Goal: Complete application form: Complete application form

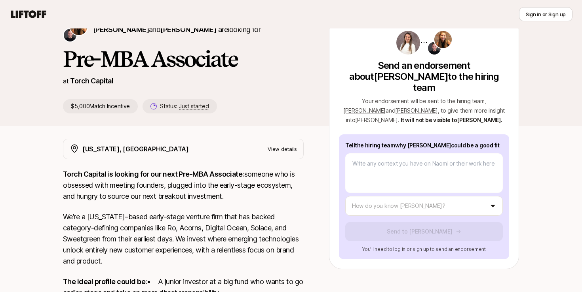
scroll to position [45, 0]
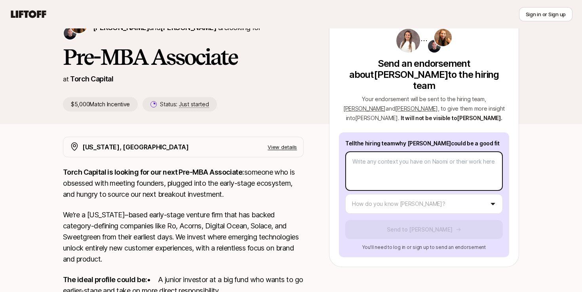
type textarea "x"
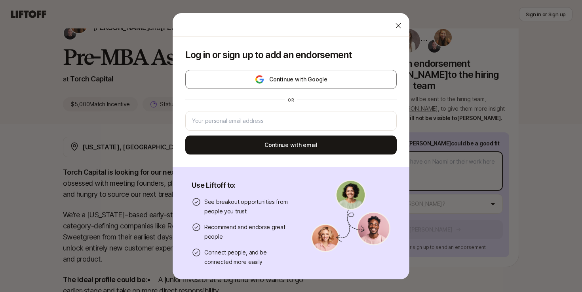
click at [390, 161] on body "New to Liftoff? See how it works Sign in or Sign up Sign in or Sign up [PERSON_…" at bounding box center [291, 101] width 582 height 292
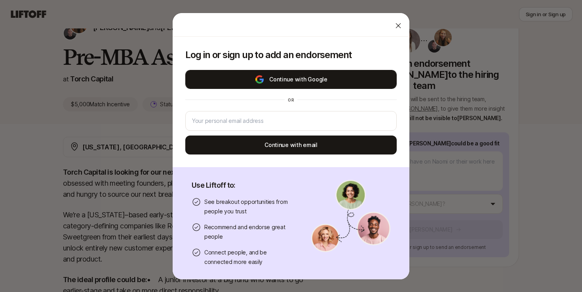
click at [356, 78] on button "Continue with Google" at bounding box center [290, 79] width 211 height 19
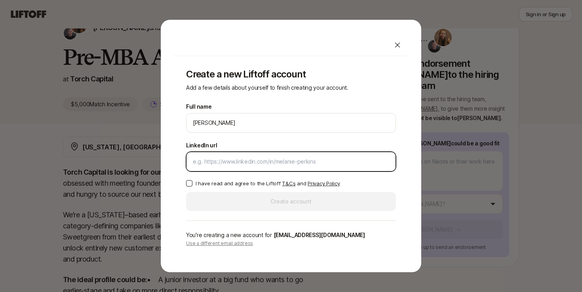
click at [271, 165] on input "LinkedIn url" at bounding box center [291, 161] width 196 height 9
paste input "[URL][DOMAIN_NAME]"
type input "[URL][DOMAIN_NAME]"
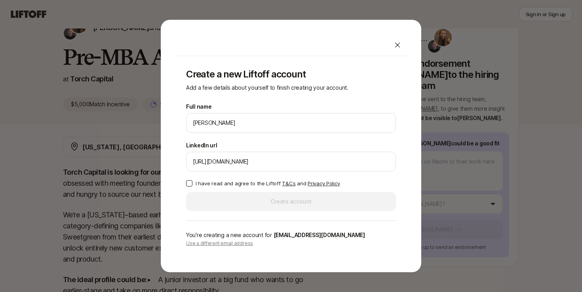
click at [187, 184] on button "I have read and agree to the Liftoff T&Cs and Privacy Policy" at bounding box center [189, 183] width 6 height 6
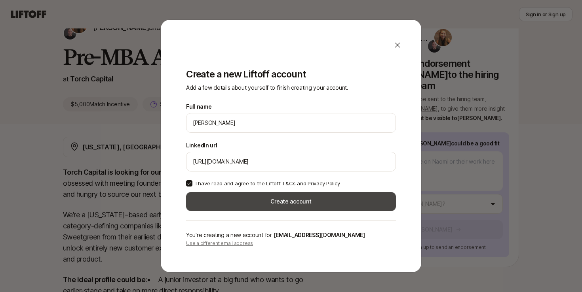
click at [228, 198] on button "Create account" at bounding box center [291, 201] width 210 height 19
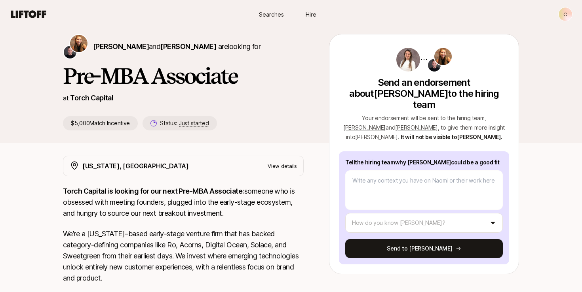
scroll to position [45, 0]
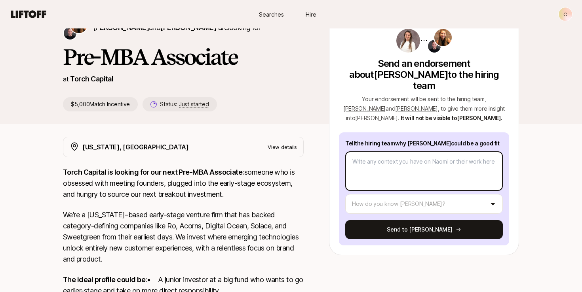
click at [426, 154] on textarea at bounding box center [423, 172] width 157 height 40
click at [429, 169] on textarea at bounding box center [423, 172] width 157 height 40
type textarea "x"
type textarea "N"
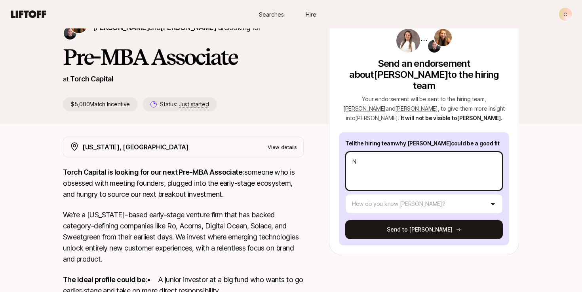
type textarea "x"
type textarea "Na"
type textarea "x"
type textarea "Nao"
type textarea "x"
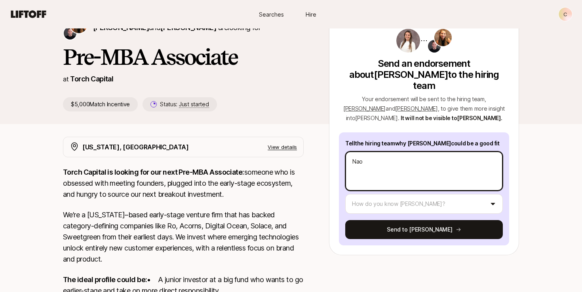
type textarea "Naom"
type textarea "x"
type textarea "[PERSON_NAME]"
type textarea "x"
type textarea "[PERSON_NAME]"
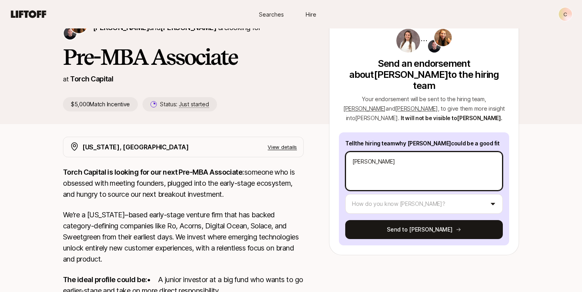
type textarea "x"
type textarea "[PERSON_NAME]"
type textarea "x"
type textarea "Naom"
type textarea "x"
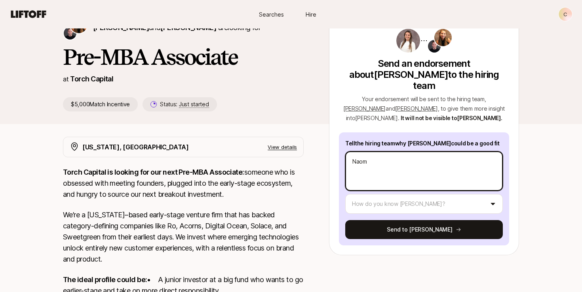
type textarea "Nao"
type textarea "x"
type textarea "Na"
type textarea "x"
type textarea "N"
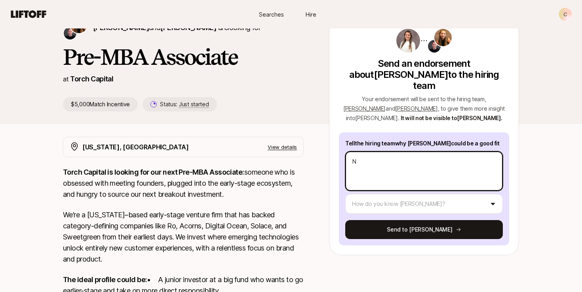
type textarea "x"
type textarea "I"
type textarea "x"
type textarea "I"
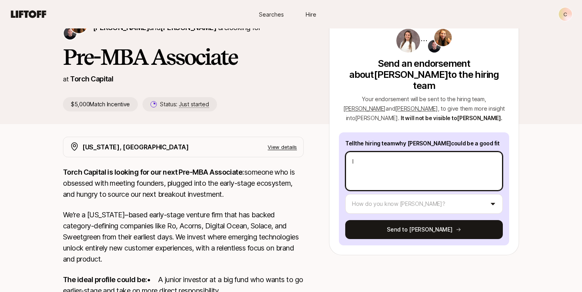
type textarea "x"
type textarea "I ha"
type textarea "x"
type textarea "I have"
type textarea "x"
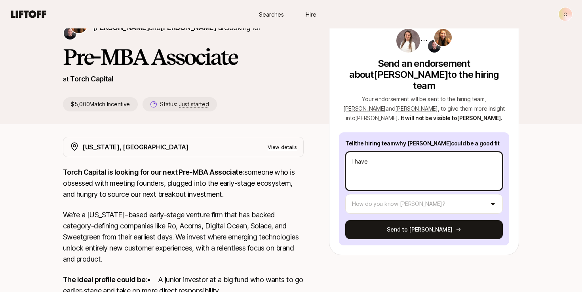
type textarea "I have"
type textarea "x"
type textarea "I have t"
type textarea "x"
type textarea "I have tr"
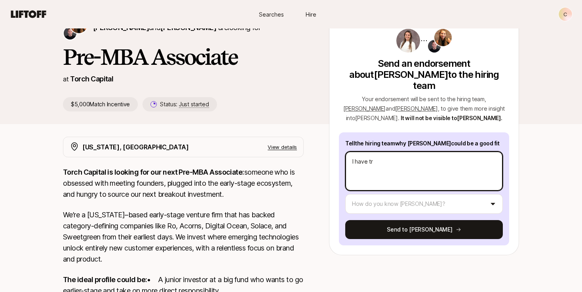
type textarea "x"
type textarea "I have tru"
type textarea "x"
type textarea "I have truly"
type textarea "x"
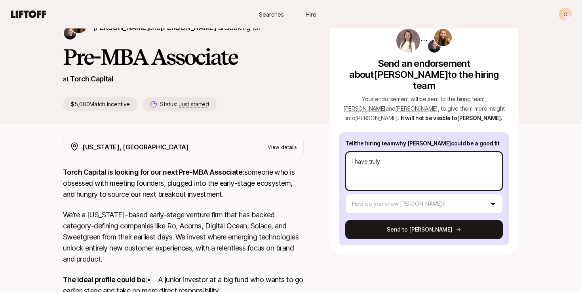
type textarea "I have truly"
type textarea "x"
type textarea "I have truly no"
type textarea "x"
type textarea "I have truly no d"
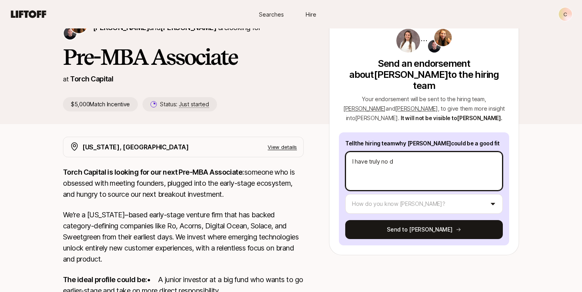
type textarea "x"
type textarea "I have truly no do"
type textarea "x"
type textarea "I have truly no dou"
type textarea "x"
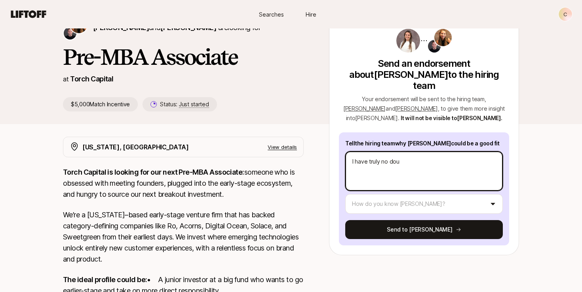
type textarea "I have truly no [PERSON_NAME]"
type textarea "x"
type textarea "I have truly no doubl"
type textarea "x"
type textarea "I have truly no doublt"
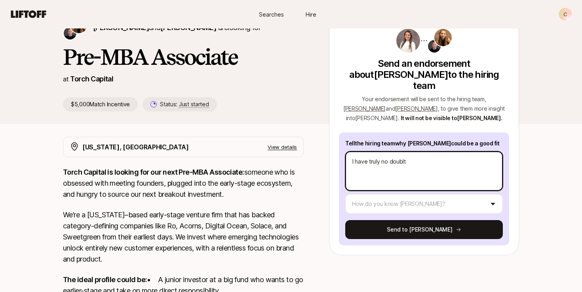
type textarea "x"
type textarea "I have truly no doubl"
type textarea "x"
type textarea "I have truly no [PERSON_NAME]"
type textarea "x"
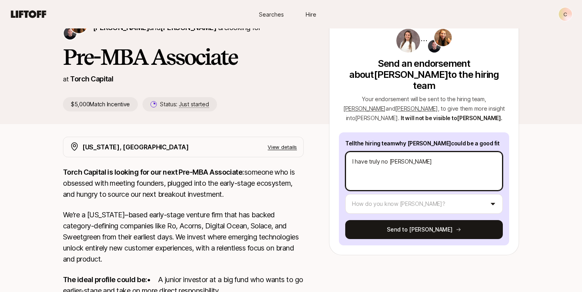
type textarea "I have truly no doubt"
type textarea "x"
type textarea "I have truly no doubt"
type textarea "x"
type textarea "I have truly no doubt N"
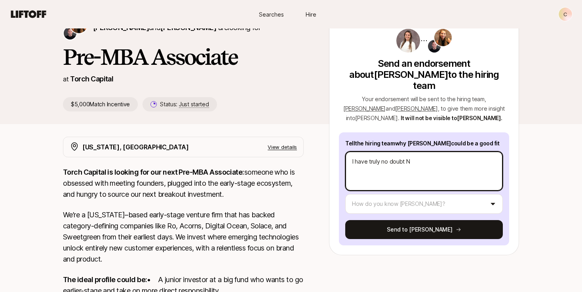
type textarea "x"
type textarea "I have truly no doubt [PERSON_NAME]"
type textarea "x"
type textarea "I have truly no doubt [PERSON_NAME]"
type textarea "x"
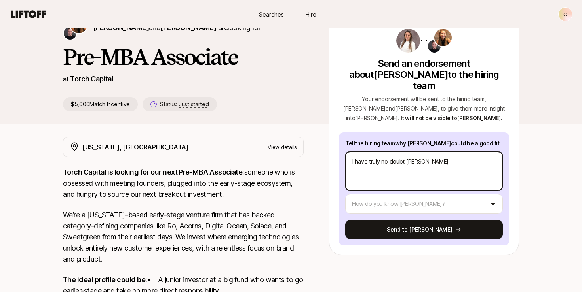
type textarea "I have truly no doubt [PERSON_NAME]"
type textarea "x"
type textarea "I have truly no doubt [PERSON_NAME]"
type textarea "x"
type textarea "I have truly no doubt [PERSON_NAME]"
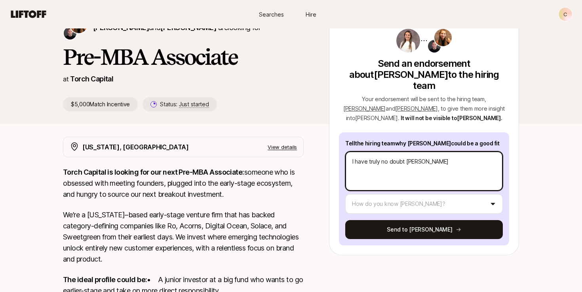
type textarea "x"
type textarea "I have truly no doubt [PERSON_NAME] wo"
type textarea "x"
type textarea "I have truly no doubt [PERSON_NAME]"
type textarea "x"
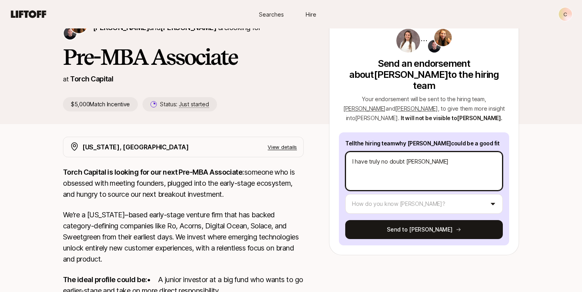
type textarea "I have truly no doubt [PERSON_NAME] would"
type textarea "x"
type textarea "I have truly no doubt [PERSON_NAME] would"
type textarea "x"
type textarea "I have truly no doubt [PERSON_NAME] would m"
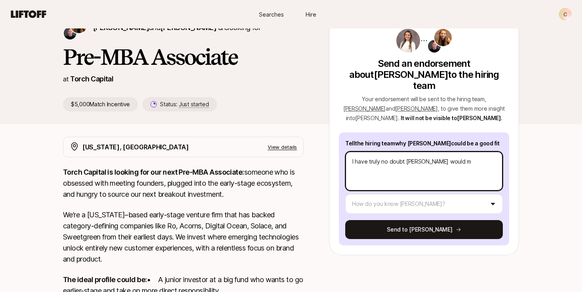
type textarea "x"
type textarea "I have truly no doubt [PERSON_NAME] would mak"
type textarea "x"
type textarea "I have truly no doubt [PERSON_NAME] would make"
type textarea "x"
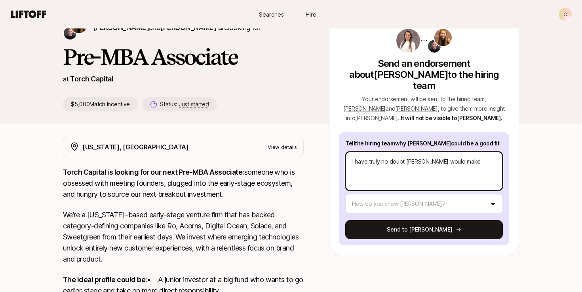
type textarea "I have truly no doubt [PERSON_NAME] would make"
type textarea "x"
type textarea "I have truly no doubt [PERSON_NAME] would make a"
type textarea "x"
type textarea "I have truly no doubt [PERSON_NAME] would make an"
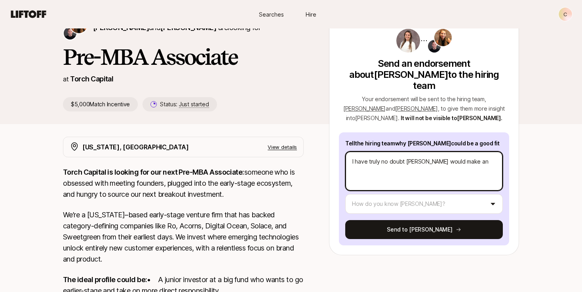
type textarea "x"
type textarea "I have truly no doubt [PERSON_NAME] would make an"
type textarea "x"
type textarea "I have truly no doubt [PERSON_NAME] would make an e"
type textarea "x"
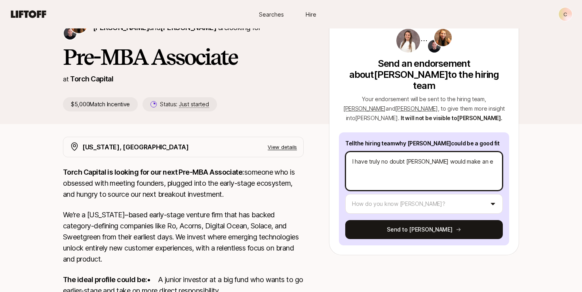
type textarea "I have truly no doubt [PERSON_NAME] would make an ex"
type textarea "x"
type textarea "I have truly no doubt [PERSON_NAME] would make an exc"
type textarea "x"
type textarea "I have truly no doubt [PERSON_NAME] would make an exce"
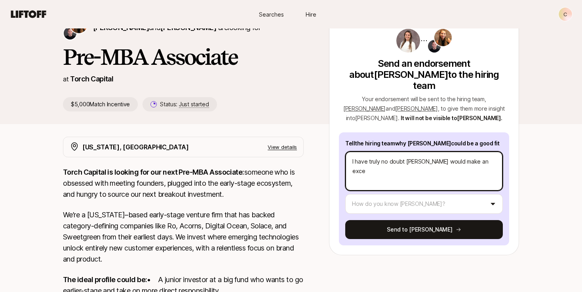
type textarea "x"
type textarea "I have truly no doubt [PERSON_NAME] would make an excel"
type textarea "x"
type textarea "I have truly no doubt [PERSON_NAME] would make an excelle"
type textarea "x"
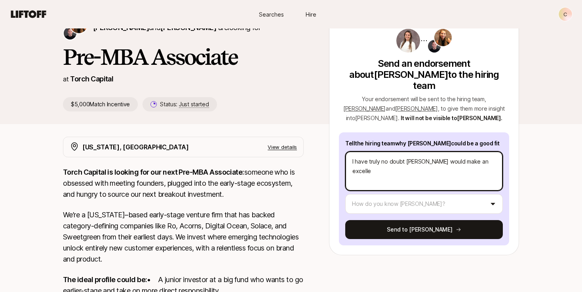
type textarea "I have truly no doubt [PERSON_NAME] would make an excellen"
type textarea "x"
type textarea "I have truly no doubt [PERSON_NAME] would make an excellent"
type textarea "x"
type textarea "I have truly no doubt [PERSON_NAME] would make an excellent f"
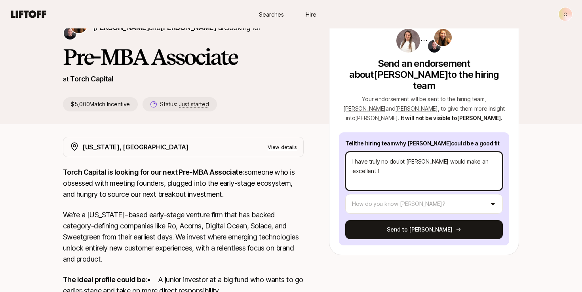
type textarea "x"
type textarea "I have truly no doubt [PERSON_NAME] would make an excellent fi"
type textarea "x"
type textarea "I have truly no doubt [PERSON_NAME] would make an excellent fit"
type textarea "x"
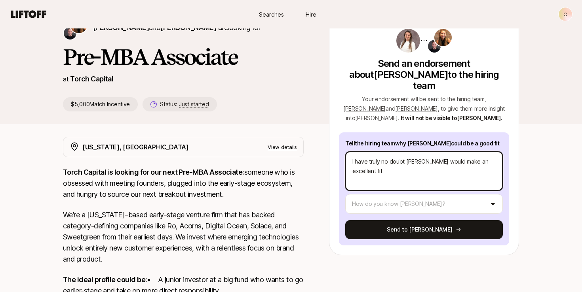
type textarea "I have truly no doubt [PERSON_NAME] would make an excellent fit"
type textarea "x"
type textarea "I have truly no doubt [PERSON_NAME] would make an excellent fit i"
type textarea "x"
type textarea "I have truly no doubt [PERSON_NAME] would make an excellent fit in"
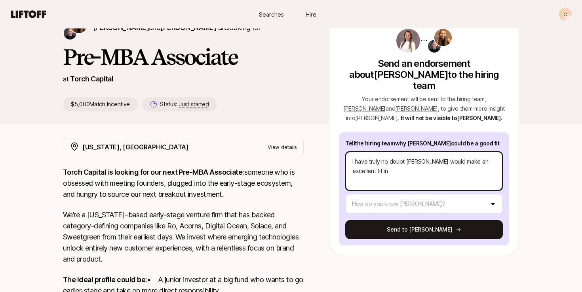
type textarea "x"
type textarea "I have truly no doubt [PERSON_NAME] would make an excellent fit in"
type textarea "x"
type textarea "I have truly no doubt [PERSON_NAME] would make an excellent fit in"
type textarea "x"
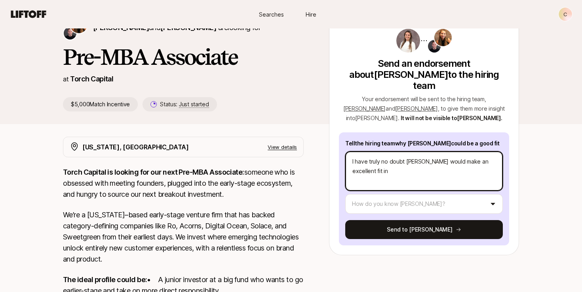
type textarea "I have truly no doubt [PERSON_NAME] would make an excellent fit i"
type textarea "x"
type textarea "I have truly no doubt [PERSON_NAME] would make an excellent fit"
type textarea "x"
type textarea "I have truly no doubt [PERSON_NAME] would make an excellent fit a"
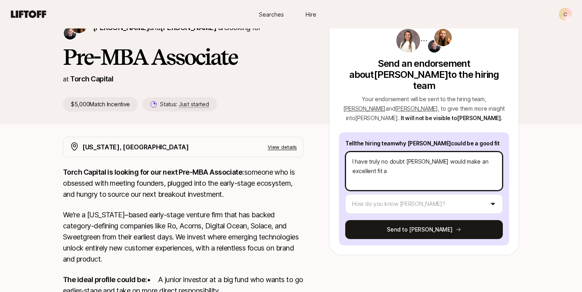
type textarea "x"
type textarea "I have truly no doubt [PERSON_NAME] would make an excellent fit at"
type textarea "x"
type textarea "I have truly no doubt [PERSON_NAME] would make an excellent fit at"
type textarea "x"
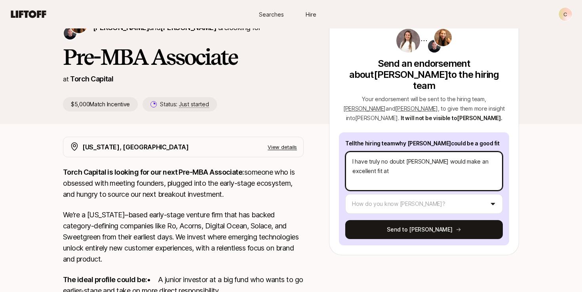
type textarea "I have truly no doubt [PERSON_NAME] would make an excellent fit at"
type textarea "x"
type textarea "I have truly no doubt [PERSON_NAME] would make an excellent fit a"
type textarea "x"
type textarea "I have truly no doubt [PERSON_NAME] would make an excellent fit"
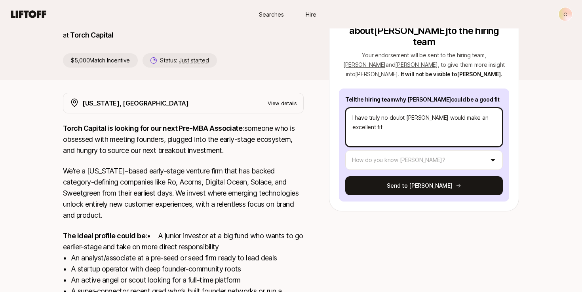
scroll to position [88, 0]
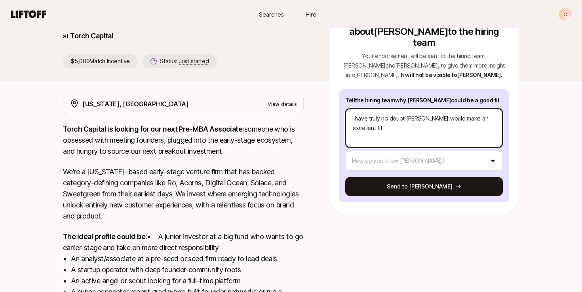
type textarea "x"
type textarea "I have truly no doubt [PERSON_NAME] would make an excellent fit a"
type textarea "x"
type textarea "I have truly no doubt [PERSON_NAME] would make an excellent fit at"
type textarea "x"
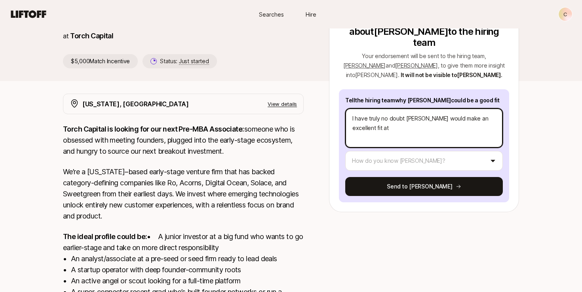
type textarea "I have truly no doubt [PERSON_NAME] would make an excellent fit at"
type textarea "x"
type textarea "I have truly no doubt [PERSON_NAME] would make an excellent fit at To"
type textarea "x"
type textarea "I have truly no doubt [PERSON_NAME] would make an excellent fit at [GEOGRAPHIC_…"
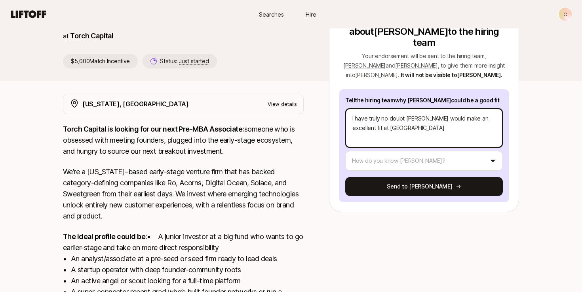
type textarea "x"
type textarea "I have truly no doubt [PERSON_NAME] would make an excellent fit at [GEOGRAPHIC_…"
type textarea "x"
type textarea "I have truly no doubt [PERSON_NAME] would make an excellent fit at [GEOGRAPHIC_…"
type textarea "x"
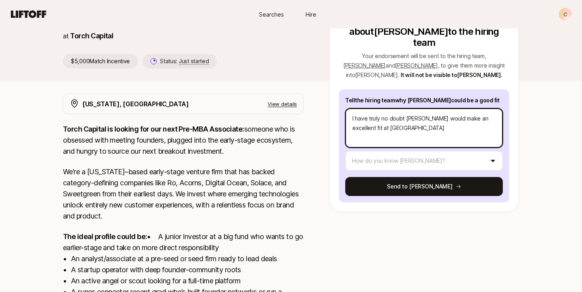
type textarea "I have truly no doubt [PERSON_NAME] would make an excellent fit at Torch C"
type textarea "x"
type textarea "I have truly no doubt [PERSON_NAME] would make an excellent fit at [GEOGRAPHIC_…"
type textarea "x"
type textarea "I have truly no doubt [PERSON_NAME] would make an excellent fit at [GEOGRAPHIC_…"
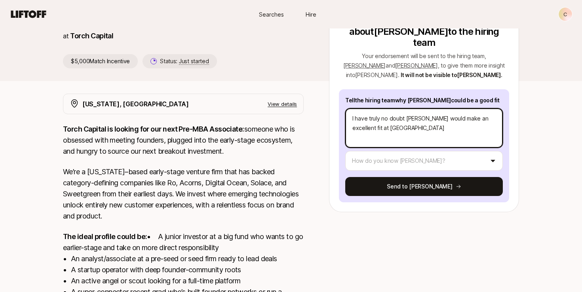
type textarea "x"
type textarea "I have truly no doubt [PERSON_NAME] would make an excellent fit at [GEOGRAPHIC_…"
type textarea "x"
type textarea "I have truly no doubt [PERSON_NAME] would make an excellent fit at [GEOGRAPHIC_…"
type textarea "x"
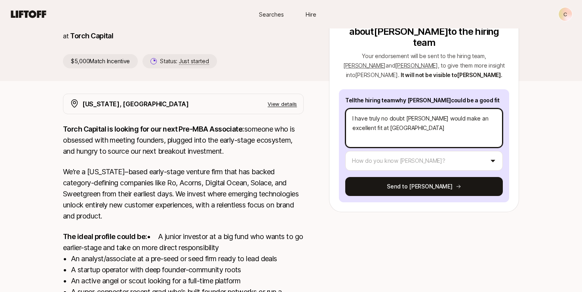
type textarea "I have truly no doubt [PERSON_NAME] would make an excellent fit at Torch Capita"
type textarea "x"
type textarea "I have truly no doubt [PERSON_NAME] would make an excellent fit at [GEOGRAPHIC_…"
type textarea "x"
type textarea "I have truly no doubt [PERSON_NAME] would make an excellent fit at [GEOGRAPHIC_…"
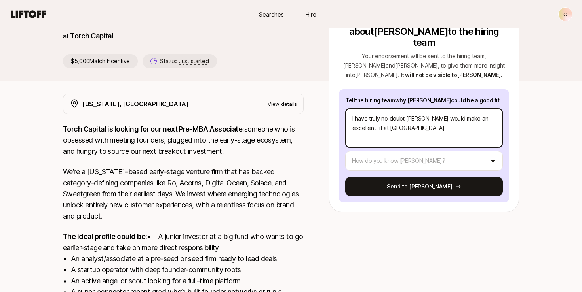
type textarea "x"
type textarea "I have truly no doubt [PERSON_NAME] would make an excellent fit at Torch Capita…"
type textarea "x"
type textarea "I have truly no doubt [PERSON_NAME] would make an excellent fit at Torch Capita…"
type textarea "x"
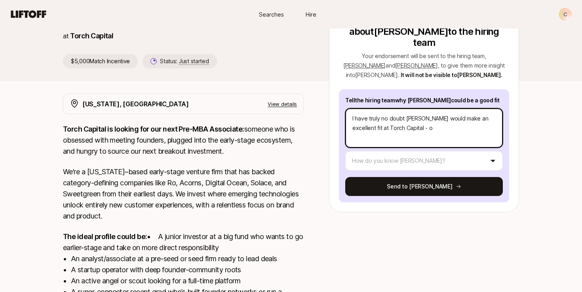
type textarea "I have truly no doubt [PERSON_NAME] would make an excellent fit at Torch Capita…"
type textarea "x"
type textarea "I have truly no doubt [PERSON_NAME] would make an excellent fit at Torch Capita…"
type textarea "x"
type textarea "I have truly no doubt [PERSON_NAME] would make an excellent fit at Torch Capita…"
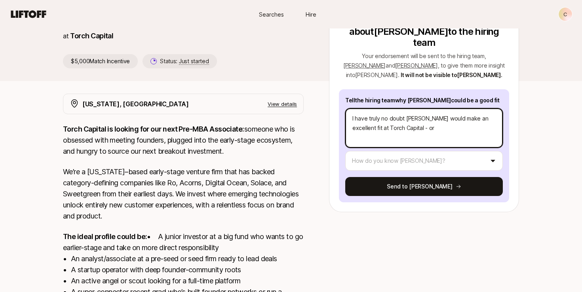
type textarea "x"
type textarea "I have truly no doubt [PERSON_NAME] would make an excellent fit at Torch Capita…"
type textarea "x"
type textarea "I have truly no doubt [PERSON_NAME] would make an excellent fit at Torch Capita…"
type textarea "x"
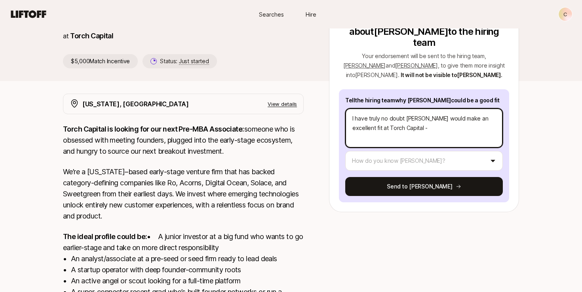
type textarea "I have truly no doubt [PERSON_NAME] would make an excellent fit at Torch Capita…"
type textarea "x"
type textarea "I have truly no doubt [PERSON_NAME] would make an excellent fit at [GEOGRAPHIC_…"
type textarea "x"
type textarea "I have truly no doubt [PERSON_NAME] would make an excellent fit at [GEOGRAPHIC_…"
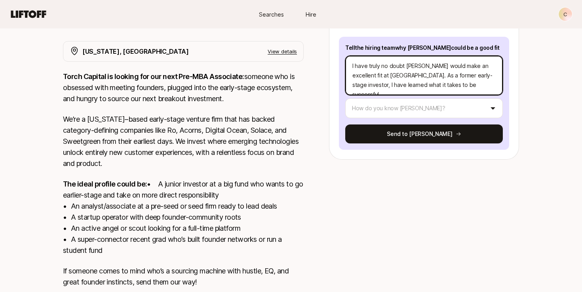
scroll to position [140, 0]
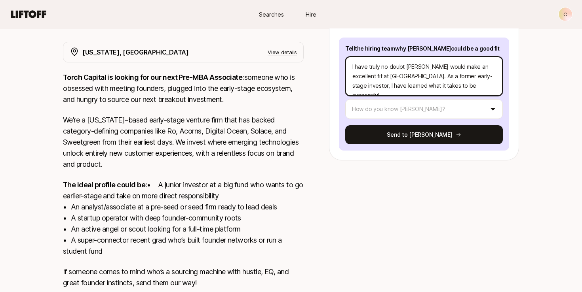
drag, startPoint x: 394, startPoint y: 65, endPoint x: 448, endPoint y: 80, distance: 56.4
click at [448, 80] on textarea "I have truly no doubt [PERSON_NAME] would make an excellent fit at [GEOGRAPHIC_…" at bounding box center [423, 77] width 157 height 40
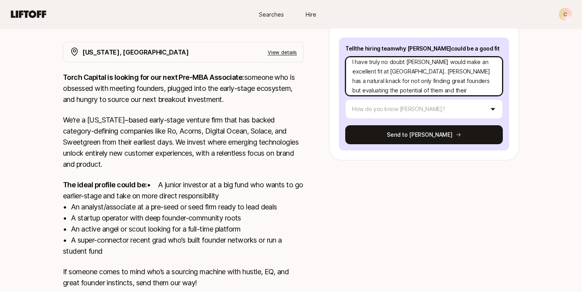
scroll to position [0, 0]
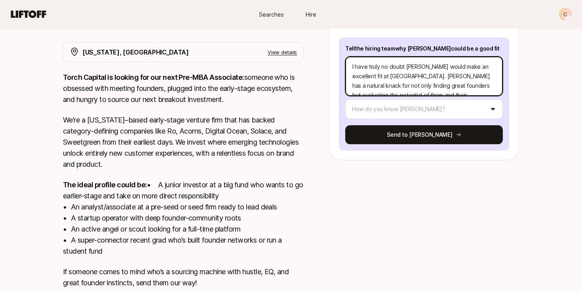
click at [379, 57] on textarea "I have truly no doubt [PERSON_NAME] would make an excellent fit at [GEOGRAPHIC_…" at bounding box center [423, 77] width 157 height 40
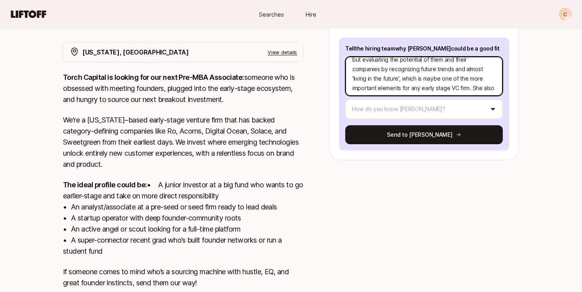
scroll to position [36, 0]
click at [494, 70] on textarea "I have truly no doubt [PERSON_NAME] would make an excellent fit at [GEOGRAPHIC_…" at bounding box center [423, 77] width 157 height 40
click at [484, 67] on textarea "I have truly no doubt [PERSON_NAME] would make an excellent fit at [GEOGRAPHIC_…" at bounding box center [423, 77] width 157 height 40
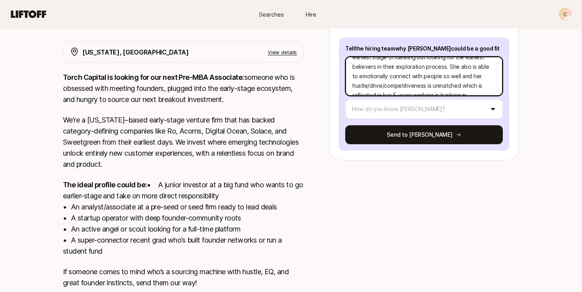
click at [486, 70] on textarea "I have truly no doubt [PERSON_NAME] would make an excellent fit at [GEOGRAPHIC_…" at bounding box center [423, 77] width 157 height 40
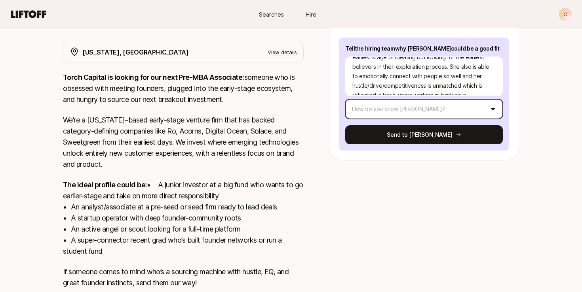
click at [440, 96] on html "New to Liftoff? See how it works C Searches Hire Searches Hire C [PERSON_NAME] …" at bounding box center [291, 6] width 582 height 292
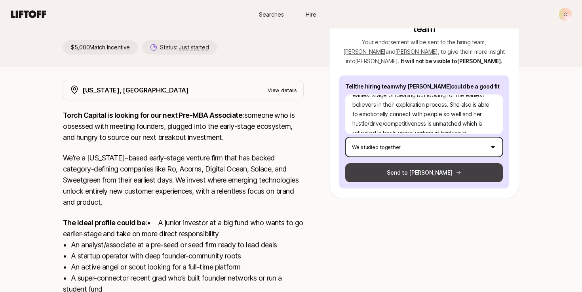
scroll to position [91, 0]
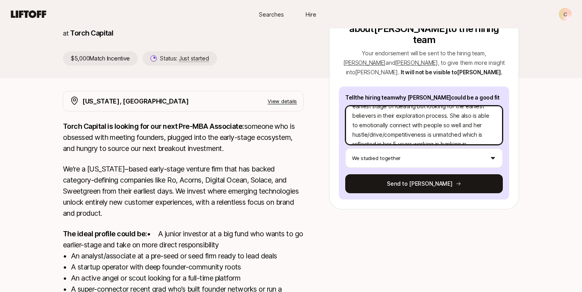
click at [406, 107] on textarea "I have truly no doubt [PERSON_NAME] would make an excellent fit at [GEOGRAPHIC_…" at bounding box center [423, 126] width 157 height 40
click at [413, 119] on textarea "I have truly no doubt [PERSON_NAME] would make an excellent fit at [GEOGRAPHIC_…" at bounding box center [423, 126] width 157 height 40
click at [484, 121] on textarea "I have truly no doubt [PERSON_NAME] would make an excellent fit at [GEOGRAPHIC_…" at bounding box center [423, 126] width 157 height 40
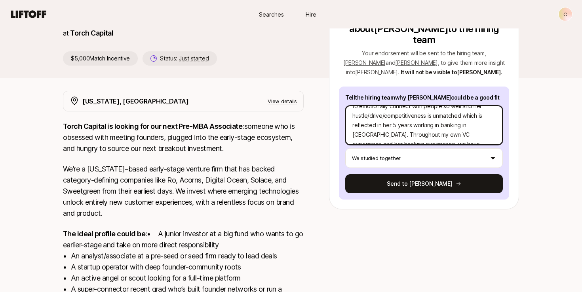
scroll to position [123, 0]
click at [458, 114] on textarea "I have truly no doubt [PERSON_NAME] would make an excellent fit at [GEOGRAPHIC_…" at bounding box center [423, 126] width 157 height 40
click at [491, 125] on textarea "I have truly no doubt [PERSON_NAME] would make an excellent fit at [GEOGRAPHIC_…" at bounding box center [423, 126] width 157 height 40
click at [441, 106] on textarea "I have truly no doubt [PERSON_NAME] would make an excellent fit at [GEOGRAPHIC_…" at bounding box center [423, 126] width 157 height 40
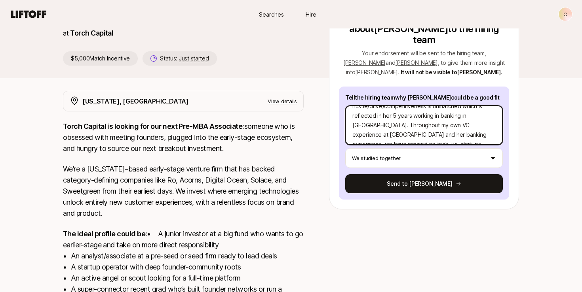
scroll to position [133, 0]
click at [418, 123] on textarea "I have truly no doubt [PERSON_NAME] would make an excellent fit at [GEOGRAPHIC_…" at bounding box center [423, 126] width 157 height 40
drag, startPoint x: 441, startPoint y: 125, endPoint x: 498, endPoint y: 125, distance: 57.0
click at [498, 125] on textarea "I have truly no doubt [PERSON_NAME] would make an excellent fit at [GEOGRAPHIC_…" at bounding box center [423, 126] width 157 height 40
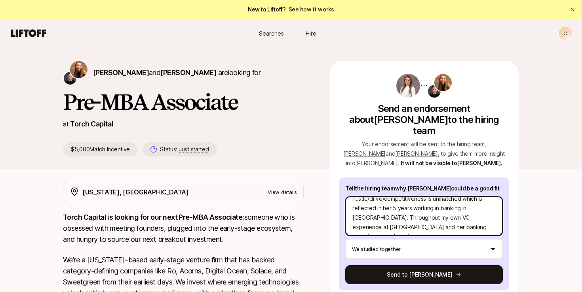
scroll to position [121, 0]
click at [358, 210] on textarea "I have truly no doubt [PERSON_NAME] would make an excellent fit at [GEOGRAPHIC_…" at bounding box center [423, 217] width 157 height 40
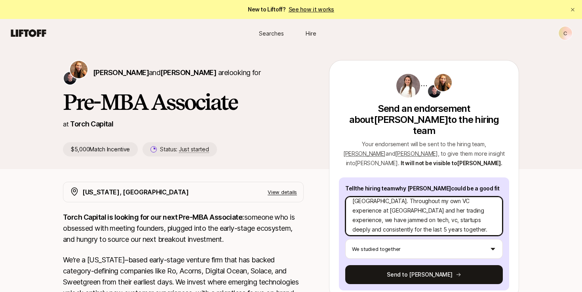
scroll to position [142, 0]
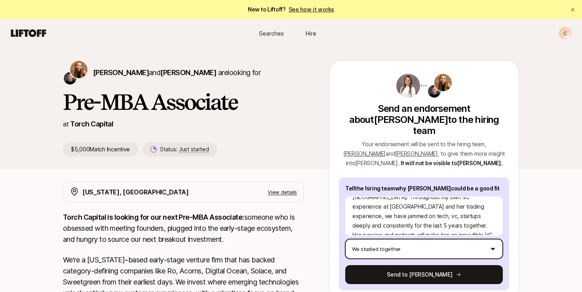
click at [402, 229] on html "New to Liftoff? See how it works C Searches Hire Searches Hire C [PERSON_NAME] …" at bounding box center [291, 146] width 582 height 292
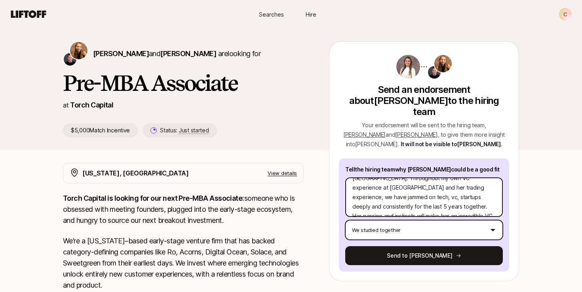
scroll to position [33, 0]
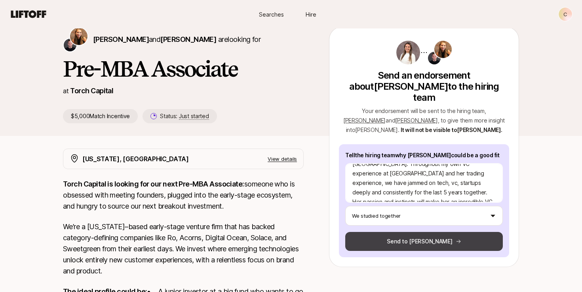
click at [394, 232] on button "Send to [PERSON_NAME]" at bounding box center [423, 241] width 157 height 19
